Goal: Register for event/course

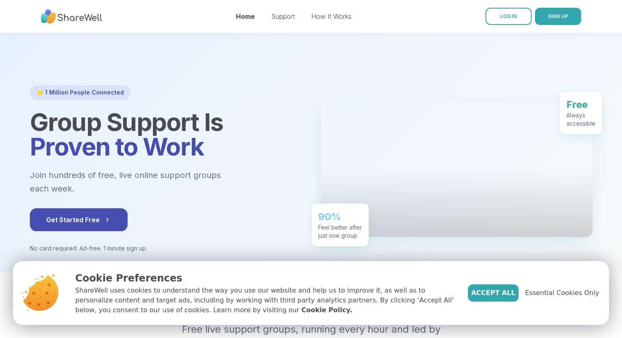
click at [618, 7] on nav "Home Support How It Works LOG IN SIGN UP" at bounding box center [311, 16] width 622 height 33
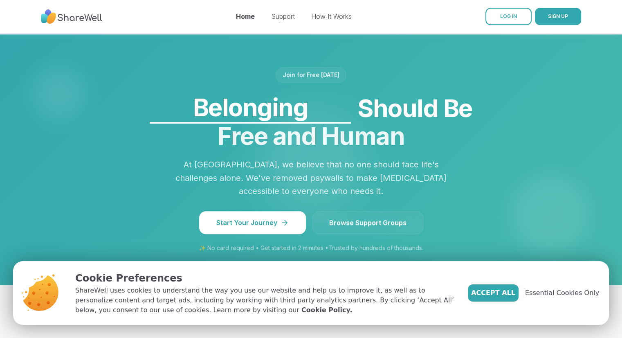
scroll to position [501, 0]
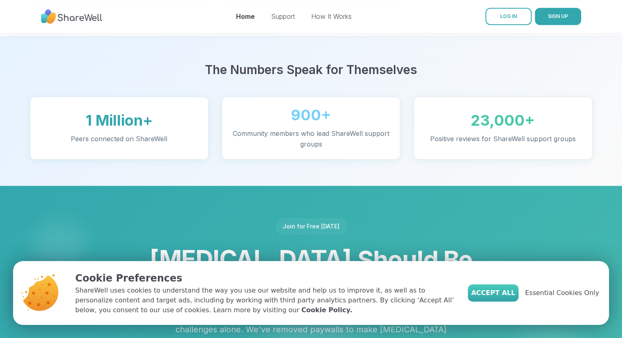
click at [515, 296] on span "Accept All" at bounding box center [493, 293] width 44 height 10
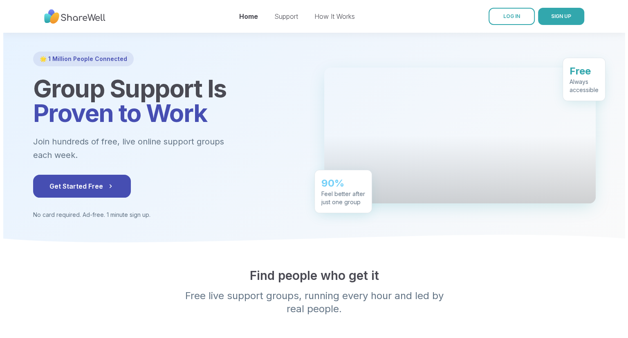
scroll to position [0, 0]
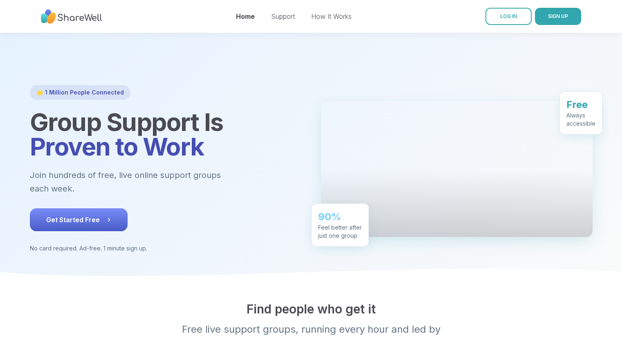
click at [84, 211] on button "Get Started Free" at bounding box center [79, 219] width 98 height 23
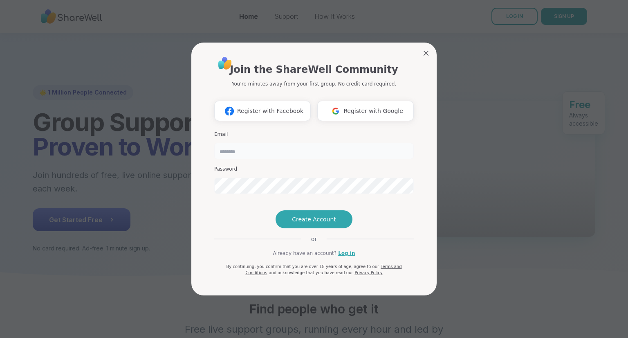
type input "**********"
click at [343, 257] on link "Log in" at bounding box center [346, 252] width 17 height 7
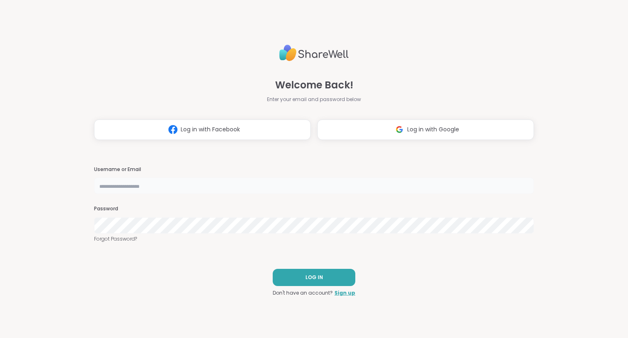
type input "**********"
click at [301, 280] on button "LOG IN" at bounding box center [314, 277] width 83 height 17
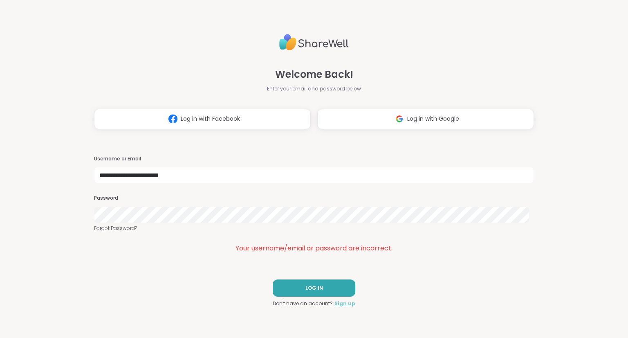
click at [344, 303] on link "Sign up" at bounding box center [345, 303] width 21 height 7
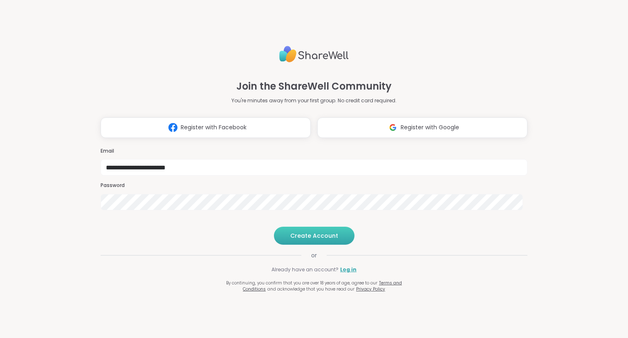
click at [341, 245] on button "Create Account" at bounding box center [314, 236] width 81 height 18
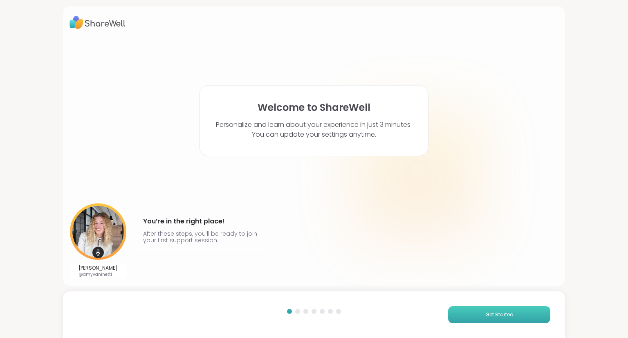
click at [505, 312] on span "Get Started" at bounding box center [499, 314] width 28 height 7
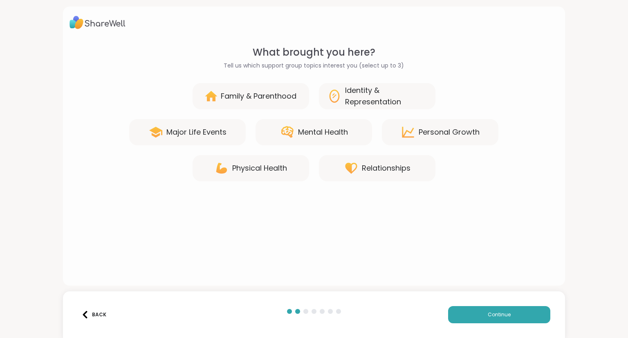
click at [309, 134] on div "Mental Health" at bounding box center [323, 131] width 50 height 11
click at [281, 132] on icon at bounding box center [287, 131] width 12 height 11
click at [247, 171] on div "Physical Health" at bounding box center [259, 167] width 55 height 11
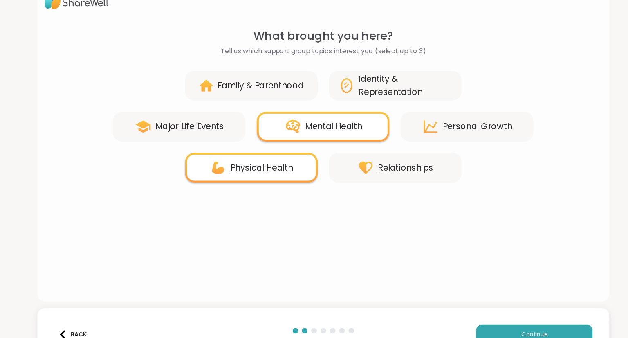
click at [378, 164] on div "Relationships" at bounding box center [386, 167] width 49 height 11
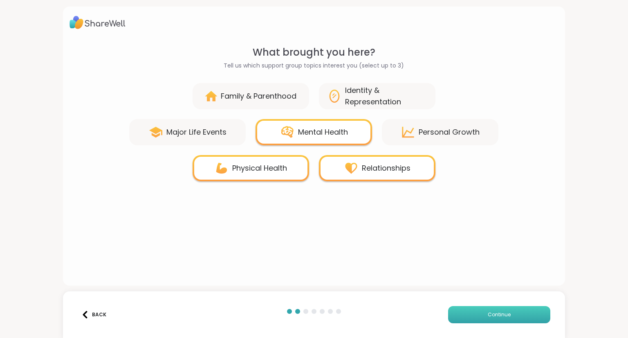
click at [494, 313] on span "Continue" at bounding box center [499, 314] width 23 height 7
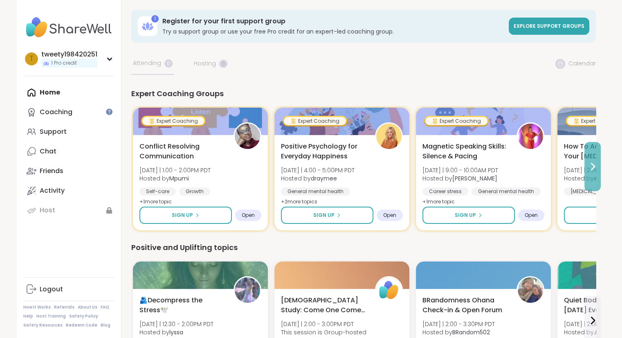
click at [592, 164] on icon at bounding box center [592, 166] width 3 height 7
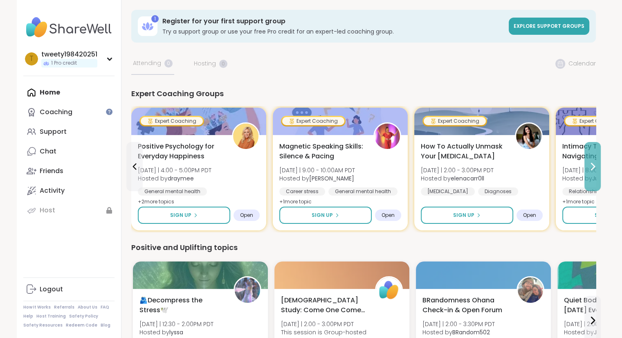
click at [592, 164] on icon at bounding box center [592, 166] width 3 height 7
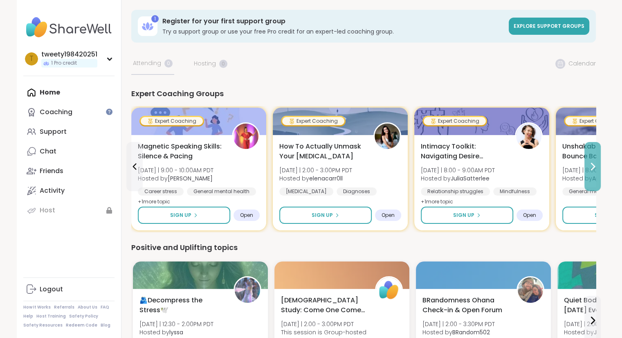
click at [592, 164] on icon at bounding box center [592, 166] width 3 height 7
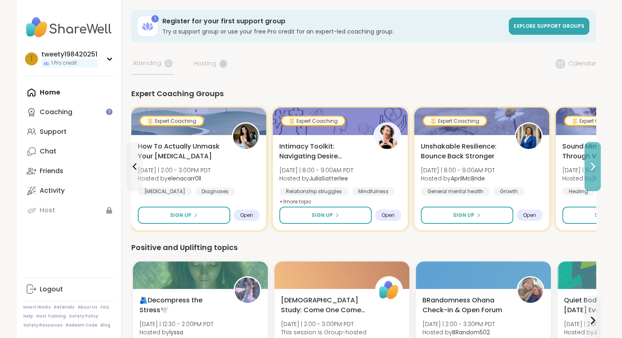
click at [592, 164] on icon at bounding box center [592, 166] width 3 height 7
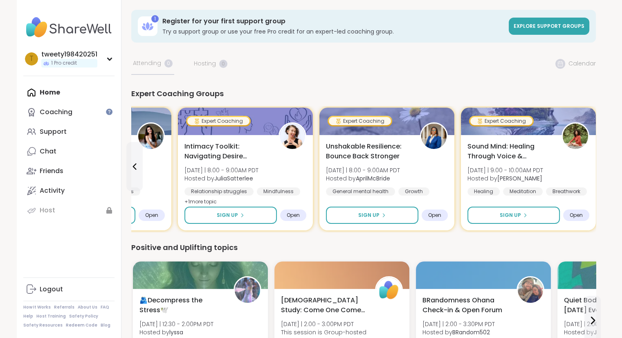
click at [592, 164] on div "Sound Mind: Healing Through Voice & Vibration [DATE] | 9:00 - 10:00AM PDT Hoste…" at bounding box center [528, 182] width 135 height 95
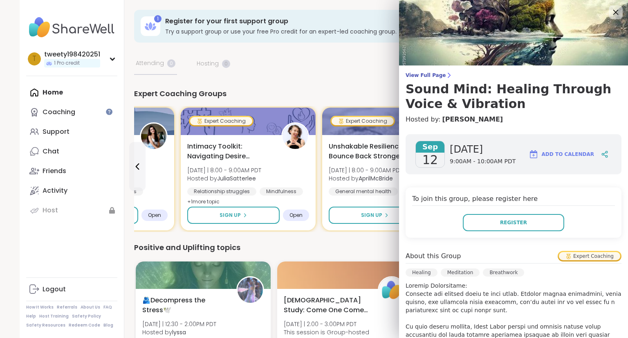
click at [611, 8] on icon at bounding box center [616, 12] width 10 height 10
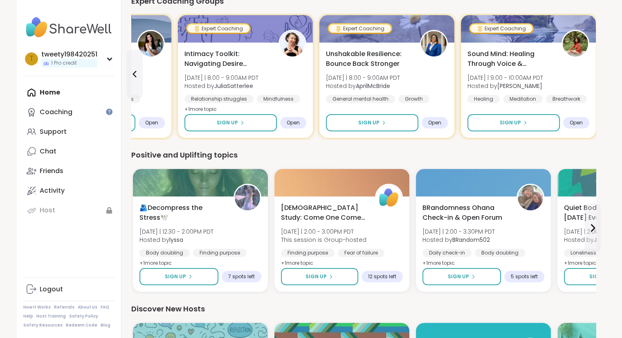
scroll to position [98, 0]
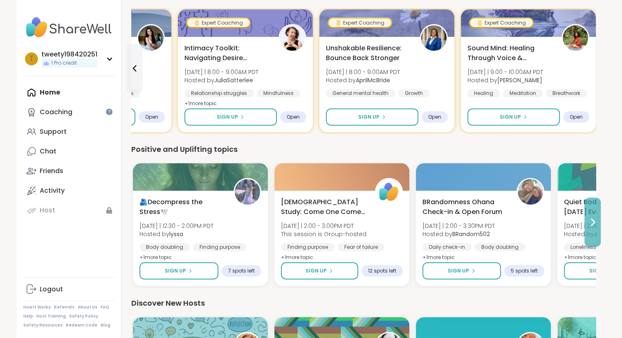
click at [588, 225] on icon at bounding box center [593, 222] width 10 height 10
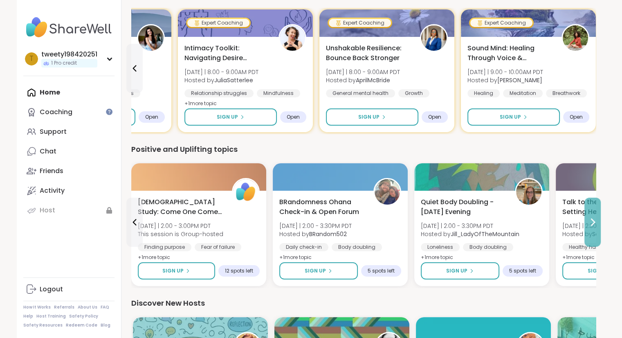
click at [588, 225] on icon at bounding box center [593, 222] width 10 height 10
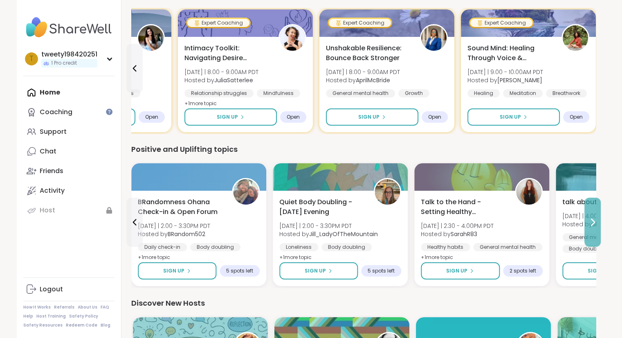
click at [588, 225] on icon at bounding box center [593, 222] width 10 height 10
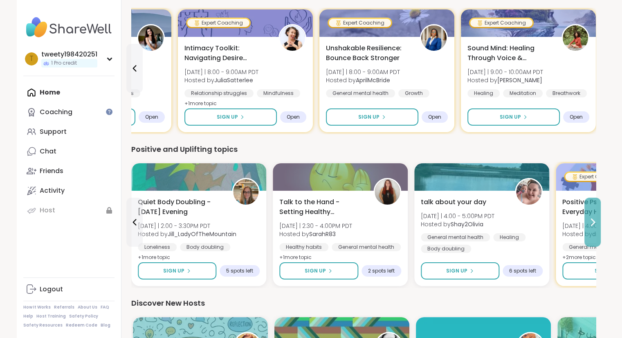
click at [588, 225] on icon at bounding box center [593, 222] width 10 height 10
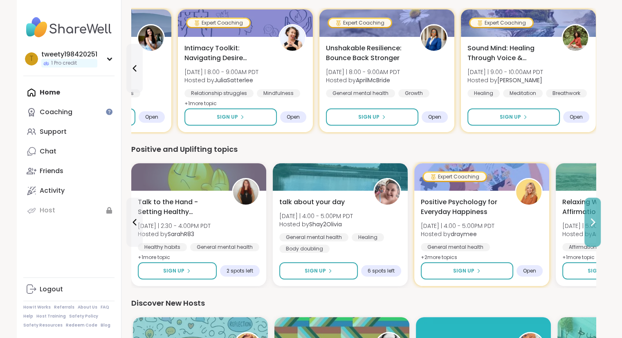
click at [588, 225] on icon at bounding box center [593, 222] width 10 height 10
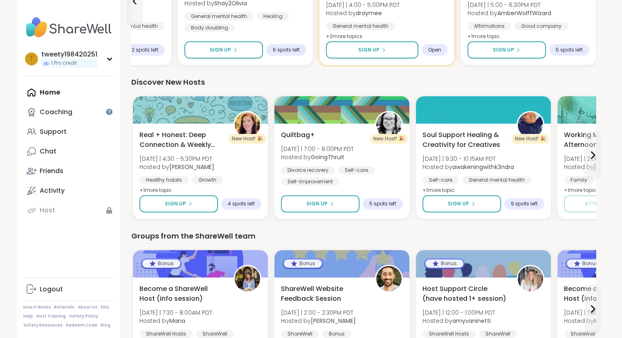
scroll to position [322, 0]
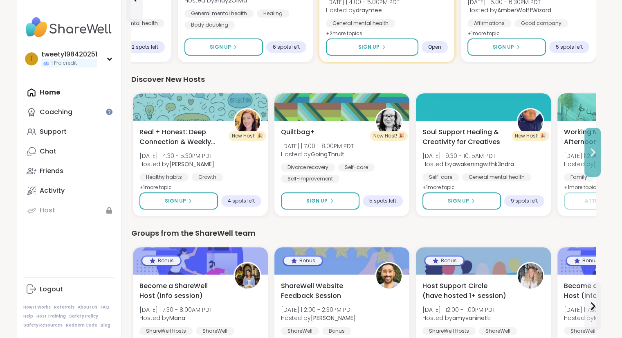
click at [592, 148] on icon at bounding box center [593, 152] width 10 height 10
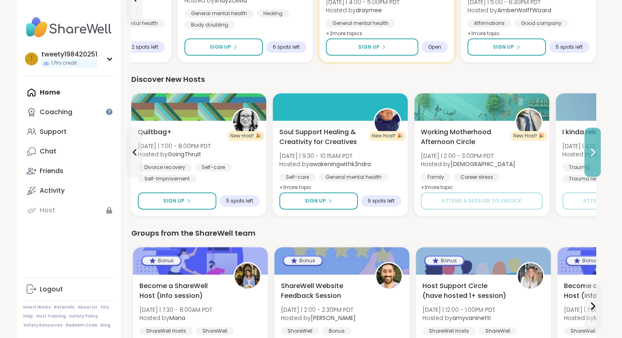
click at [592, 148] on icon at bounding box center [593, 152] width 10 height 10
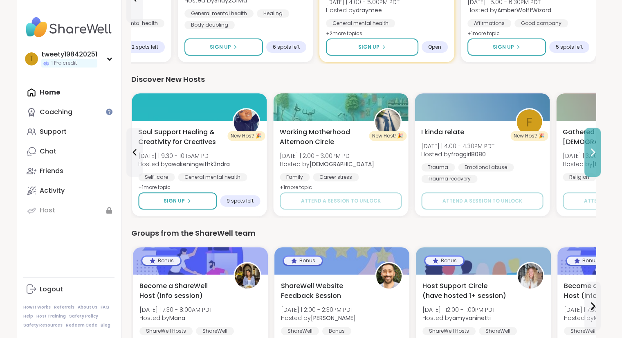
click at [592, 148] on icon at bounding box center [593, 152] width 10 height 10
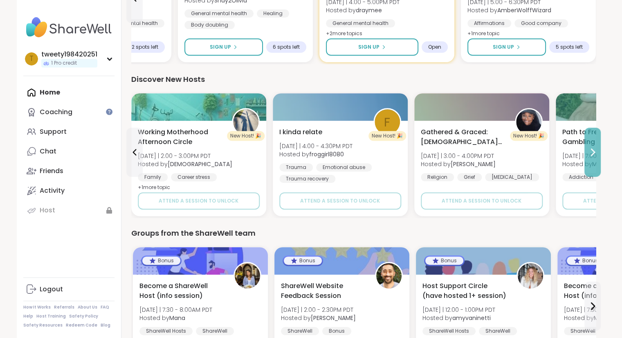
click at [592, 148] on icon at bounding box center [593, 152] width 10 height 10
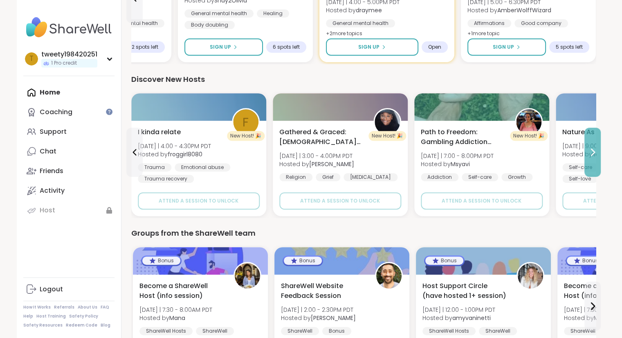
click at [592, 148] on icon at bounding box center [593, 152] width 10 height 10
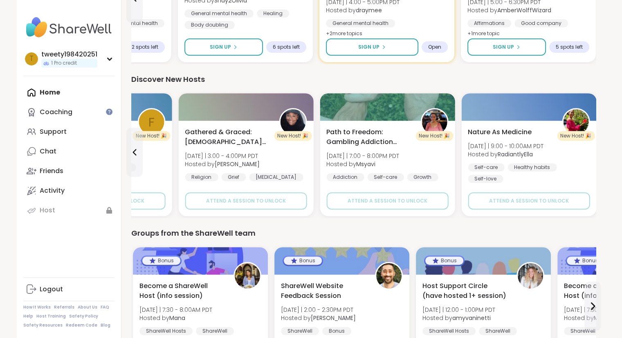
click at [592, 148] on div "Nature As Medicine [DATE] | 9:00 - 10:00AM PDT Hosted by RadiantlyElla Self-car…" at bounding box center [528, 168] width 135 height 95
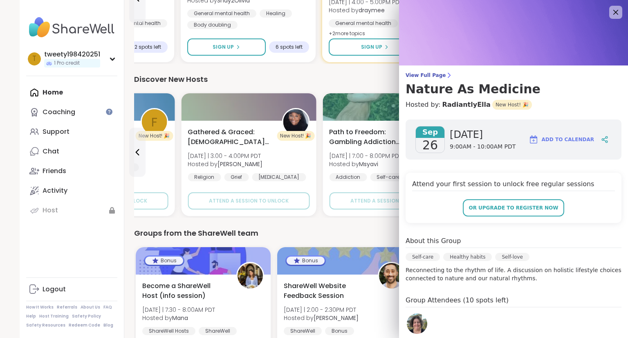
click at [592, 148] on div "Add to Calendar" at bounding box center [568, 140] width 87 height 20
click at [613, 13] on icon at bounding box center [615, 12] width 5 height 5
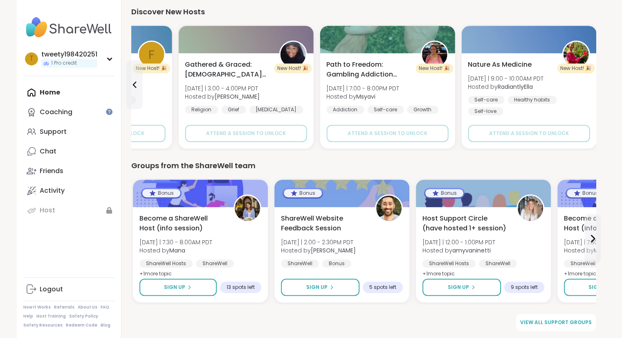
scroll to position [391, 0]
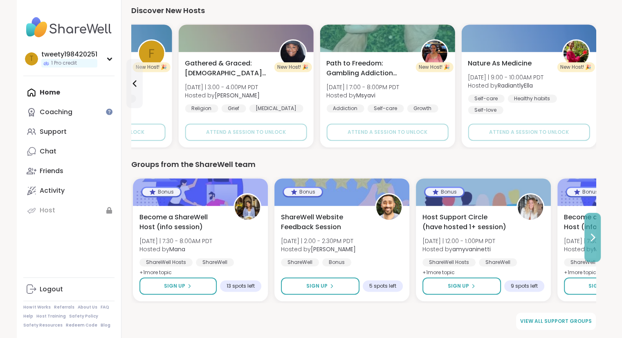
click at [591, 234] on icon at bounding box center [592, 237] width 3 height 7
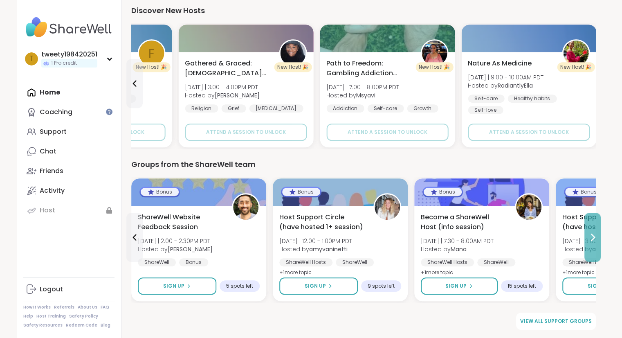
click at [591, 234] on icon at bounding box center [592, 237] width 3 height 7
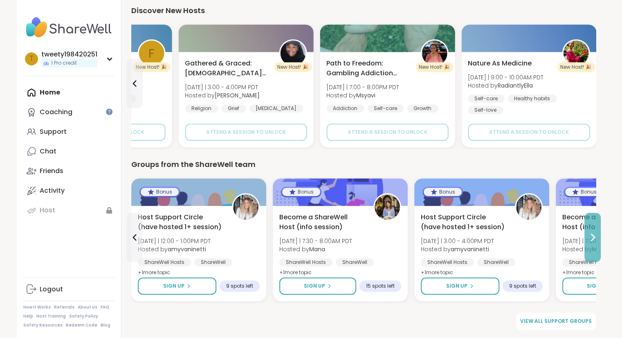
click at [591, 234] on icon at bounding box center [592, 237] width 3 height 7
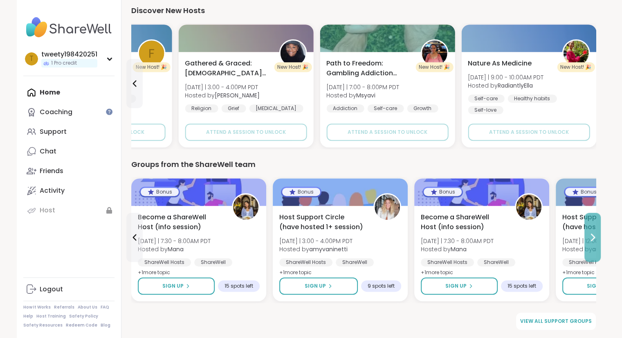
click at [591, 234] on icon at bounding box center [592, 237] width 3 height 7
